Goal: Transaction & Acquisition: Book appointment/travel/reservation

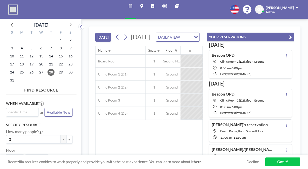
scroll to position [0, 861]
click at [70, 28] on div "S M T W T F S 27 28 29 30 31 1 2 3 4 5 6 7 8 9 10 11 12 13 14 15 16 17 18 19 20…" at bounding box center [41, 56] width 71 height 57
click at [70, 27] on icon at bounding box center [70, 24] width 7 height 7
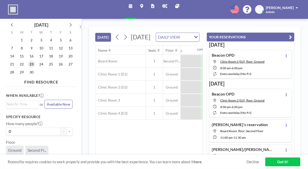
click at [29, 63] on span "23" at bounding box center [31, 64] width 7 height 7
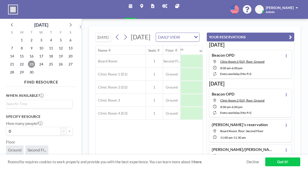
scroll to position [0, 300]
click at [31, 39] on span "2" at bounding box center [31, 40] width 7 height 7
click at [290, 36] on icon "button" at bounding box center [290, 37] width 3 height 6
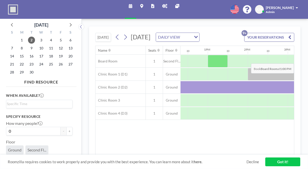
scroll to position [0, 494]
click at [252, 66] on div at bounding box center [257, 61] width 20 height 13
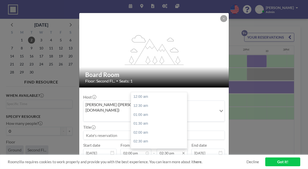
scroll to position [258, 0]
click at [170, 148] on input "02:30 pm" at bounding box center [172, 152] width 31 height 9
click at [164, 101] on div "03:00 pm" at bounding box center [160, 105] width 59 height 9
type input "03:00 pm"
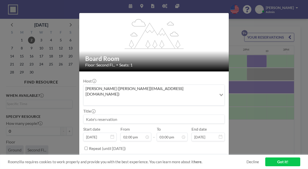
scroll to position [0, 0]
click at [206, 156] on button "BOOK NOW" at bounding box center [212, 160] width 25 height 9
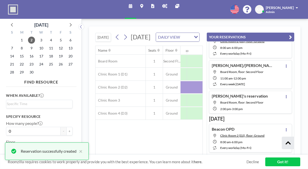
scroll to position [155, 0]
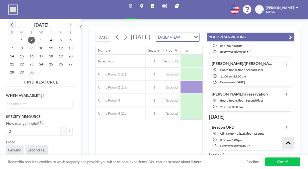
click at [14, 23] on icon at bounding box center [12, 24] width 7 height 7
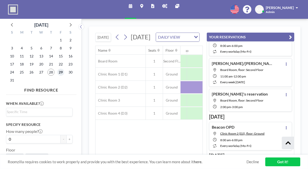
click at [61, 70] on span "29" at bounding box center [60, 72] width 7 height 7
click at [291, 34] on icon "button" at bounding box center [290, 37] width 3 height 6
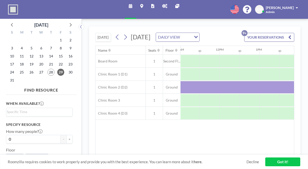
scroll to position [0, 442]
click at [261, 64] on div at bounding box center [269, 61] width 20 height 13
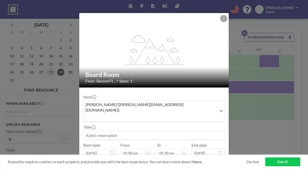
click at [157, 131] on input at bounding box center [154, 135] width 141 height 9
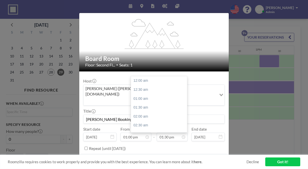
scroll to position [240, 0]
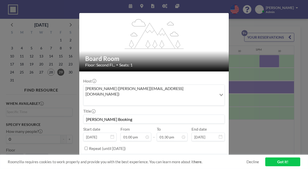
type input "[PERSON_NAME] Booking"
click at [201, 156] on button "BOOK NOW" at bounding box center [212, 160] width 25 height 9
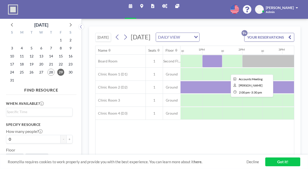
scroll to position [0, 494]
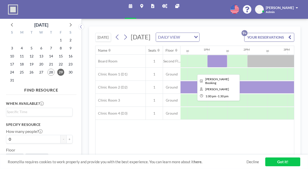
click at [223, 67] on div at bounding box center [217, 61] width 20 height 13
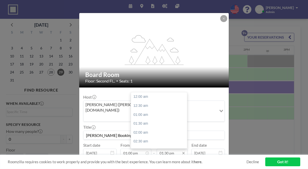
scroll to position [240, 0]
click at [166, 101] on div "02:00 pm" at bounding box center [160, 105] width 59 height 9
type input "02:00 pm"
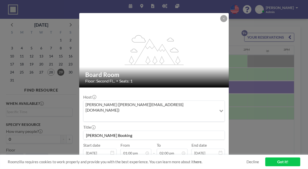
scroll to position [16, 0]
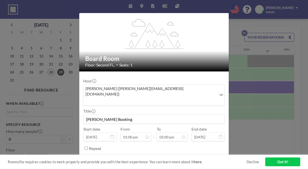
click at [203, 156] on button "SAVE CHANGES" at bounding box center [209, 160] width 32 height 9
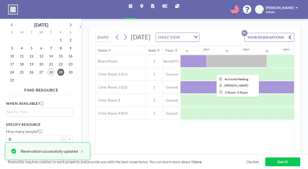
scroll to position [0, 534]
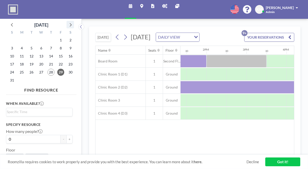
click at [72, 26] on icon at bounding box center [70, 24] width 7 height 7
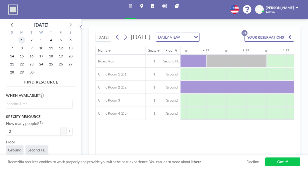
click at [23, 39] on span "1" at bounding box center [21, 40] width 7 height 7
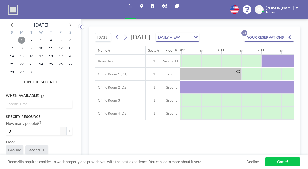
scroll to position [0, 479]
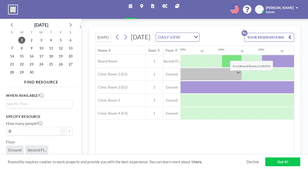
click at [226, 63] on div at bounding box center [232, 61] width 20 height 13
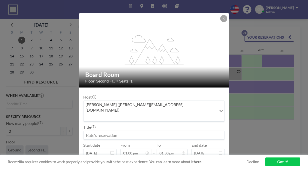
click at [197, 131] on input at bounding box center [154, 135] width 141 height 9
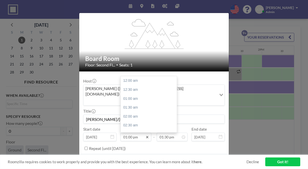
scroll to position [240, 0]
type input "[PERSON_NAME]/[PERSON_NAME]"
click at [132, 132] on input "01:00 pm" at bounding box center [136, 136] width 31 height 9
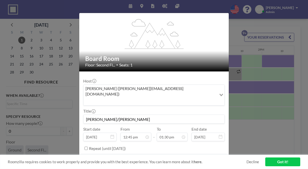
type input "12:45 pm"
click at [173, 144] on div "Repeat (until [DATE])" at bounding box center [157, 148] width 136 height 8
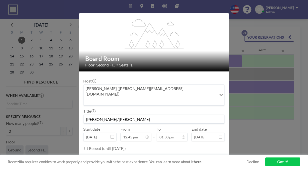
scroll to position [0, 480]
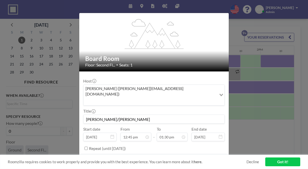
click at [204, 156] on button "BOOK NOW" at bounding box center [212, 160] width 25 height 9
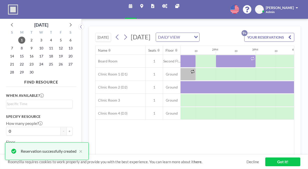
scroll to position [0, 524]
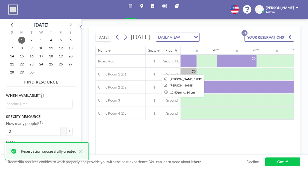
click at [188, 67] on div at bounding box center [182, 61] width 30 height 13
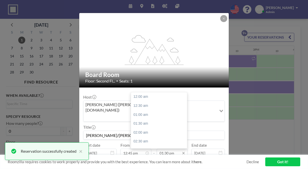
scroll to position [240, 0]
click at [163, 101] on div "02:00 pm" at bounding box center [160, 105] width 59 height 9
type input "02:00 pm"
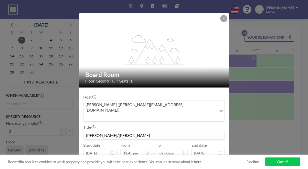
scroll to position [16, 0]
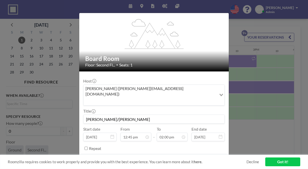
click at [207, 156] on button "SAVE CHANGES" at bounding box center [209, 160] width 32 height 9
